Goal: Transaction & Acquisition: Obtain resource

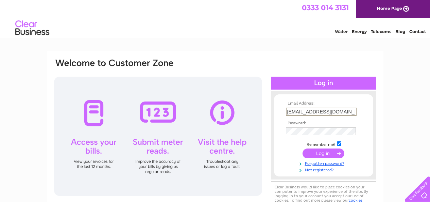
type input "[EMAIL_ADDRESS][DOMAIN_NAME]"
click at [334, 150] on input "submit" at bounding box center [324, 153] width 42 height 10
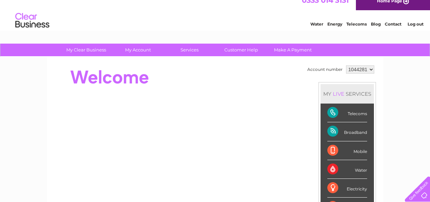
scroll to position [9, 0]
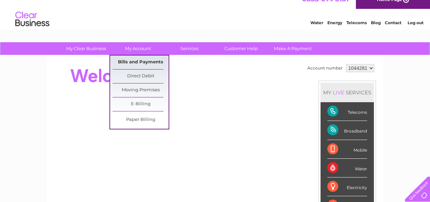
click at [136, 61] on link "Bills and Payments" at bounding box center [141, 62] width 56 height 14
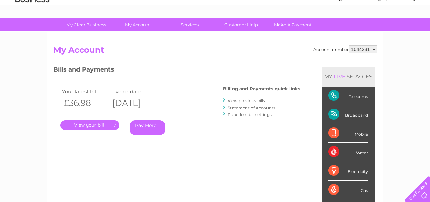
scroll to position [34, 0]
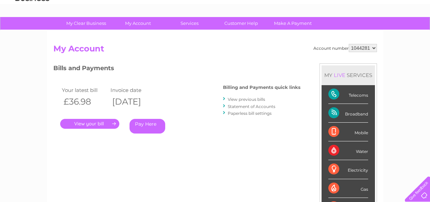
click at [106, 124] on link "." at bounding box center [89, 124] width 59 height 10
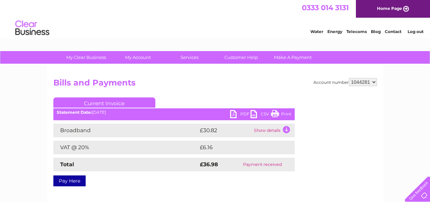
click at [231, 113] on link "PDF" at bounding box center [240, 115] width 20 height 10
click at [225, 17] on div "0333 014 3131 Home Page" at bounding box center [215, 9] width 430 height 18
